Goal: Task Accomplishment & Management: Manage account settings

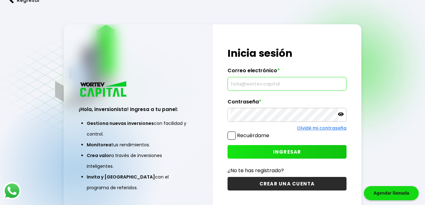
click at [247, 83] on input "text" at bounding box center [286, 83] width 113 height 13
type input "[EMAIL_ADDRESS][DOMAIN_NAME]"
click at [343, 112] on icon at bounding box center [341, 115] width 6 height 6
click at [341, 114] on icon at bounding box center [341, 114] width 6 height 4
click at [327, 126] on link "Olvidé mi contraseña" at bounding box center [322, 128] width 50 height 6
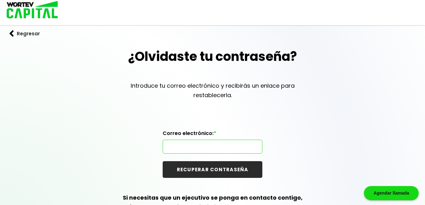
click at [179, 148] on input "text" at bounding box center [212, 146] width 94 height 13
type input "[EMAIL_ADDRESS][DOMAIN_NAME]"
click at [208, 169] on button "RECUPERAR CONTRASEÑA" at bounding box center [212, 170] width 100 height 17
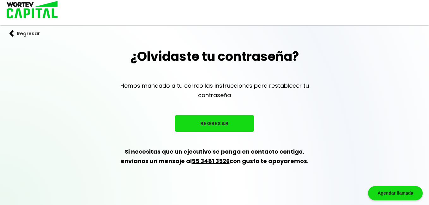
click at [207, 124] on button "REGRESAR" at bounding box center [214, 123] width 79 height 17
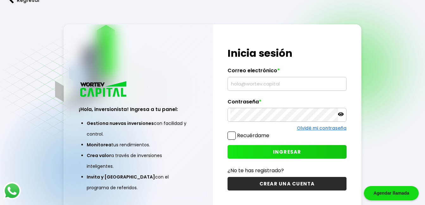
click at [322, 127] on link "Olvidé mi contraseña" at bounding box center [322, 128] width 50 height 6
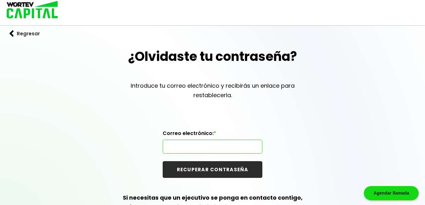
click at [177, 147] on input "text" at bounding box center [212, 146] width 94 height 13
type input "[EMAIL_ADDRESS][DOMAIN_NAME]"
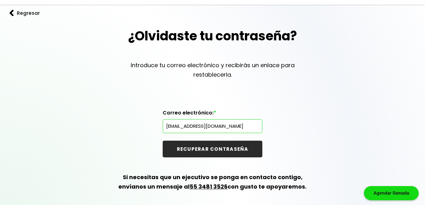
scroll to position [22, 0]
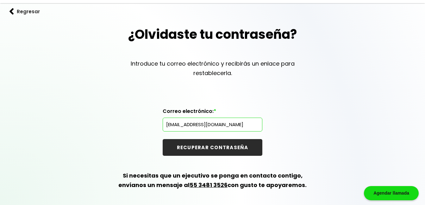
click at [207, 146] on button "RECUPERAR CONTRASEÑA" at bounding box center [212, 147] width 100 height 17
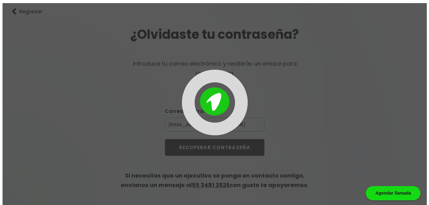
scroll to position [0, 0]
